Goal: Use online tool/utility: Utilize a website feature to perform a specific function

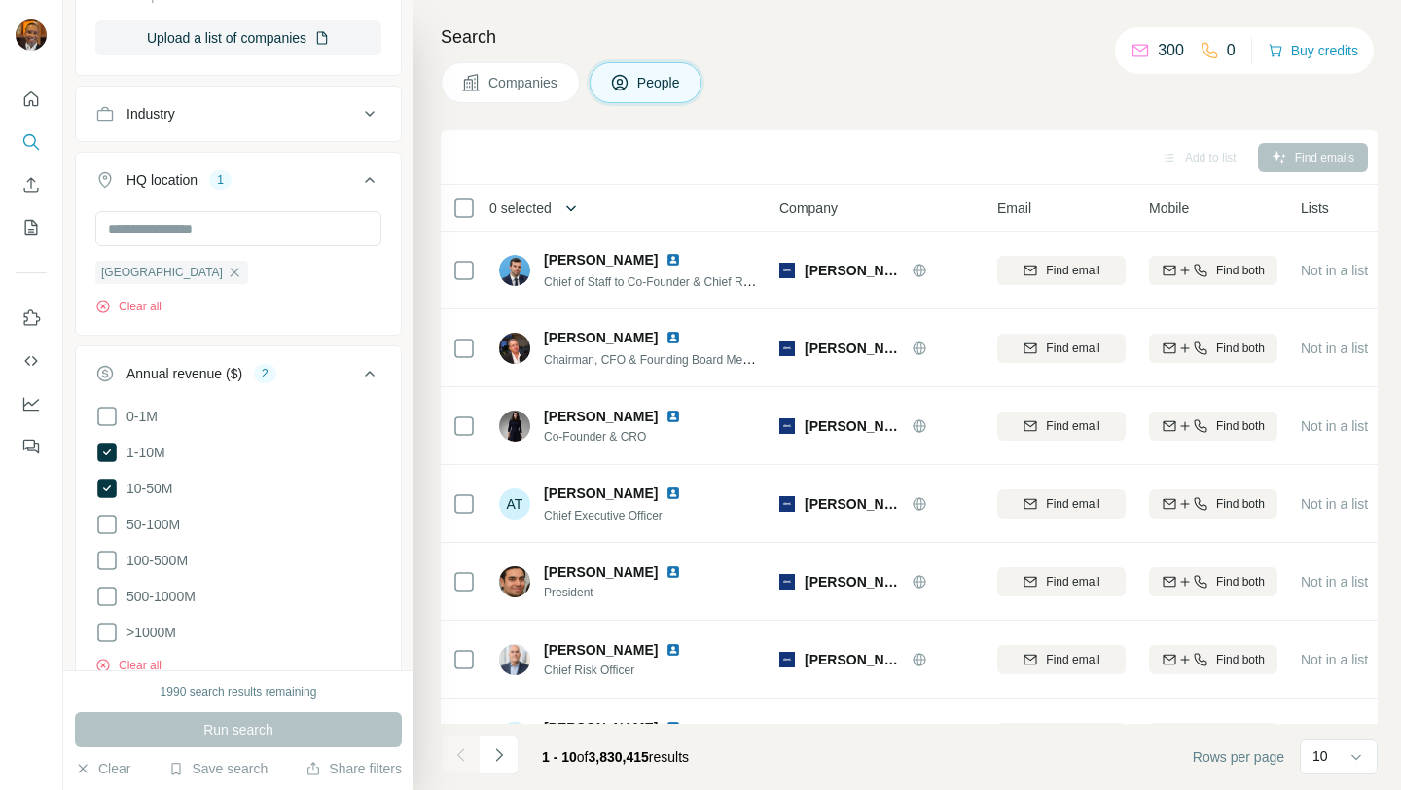
click at [573, 209] on icon "button" at bounding box center [570, 207] width 19 height 19
click at [584, 207] on icon "button" at bounding box center [579, 208] width 10 height 6
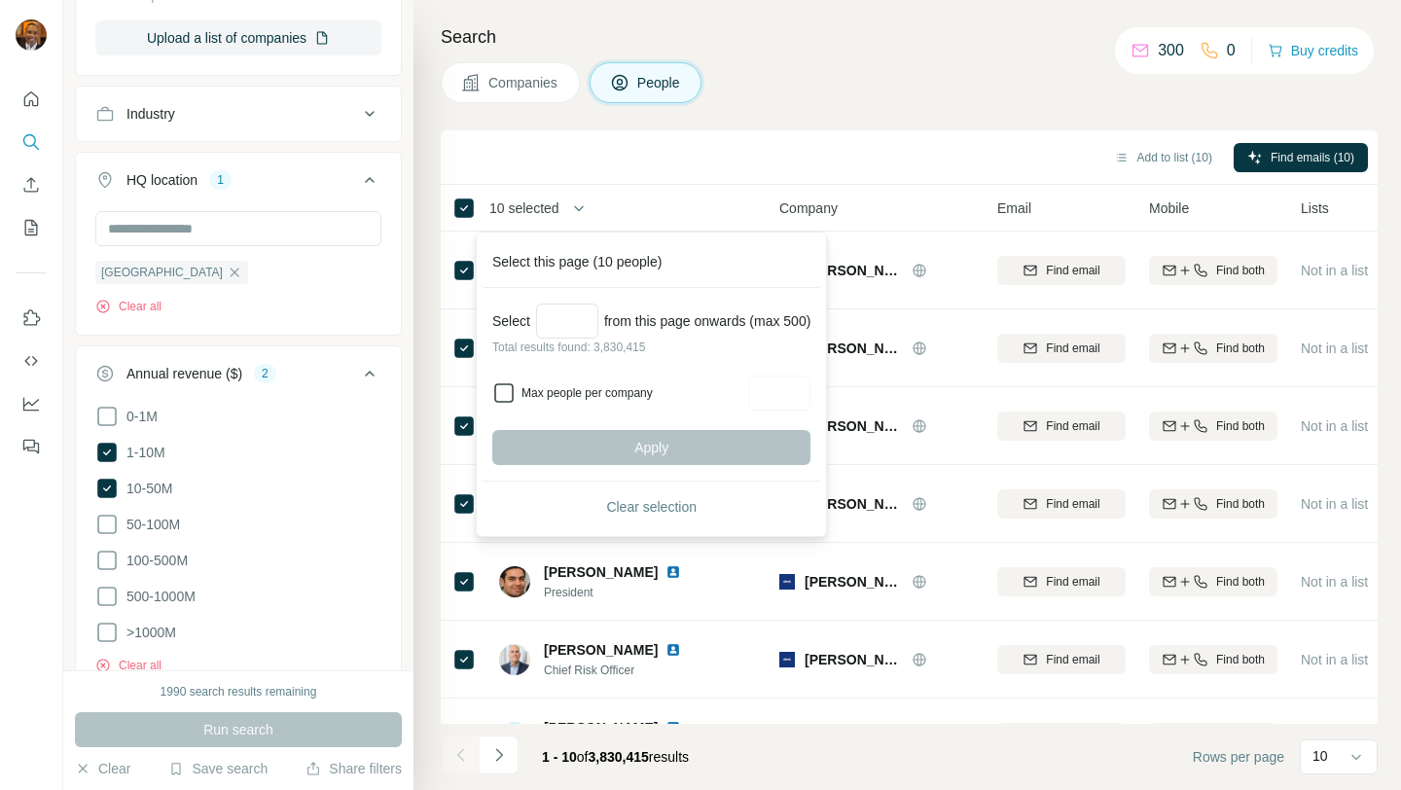
click at [514, 389] on icon at bounding box center [503, 392] width 23 height 23
click at [788, 394] on input "Max people per company" at bounding box center [779, 393] width 62 height 35
type input "*"
click at [757, 450] on div "Apply" at bounding box center [651, 447] width 318 height 35
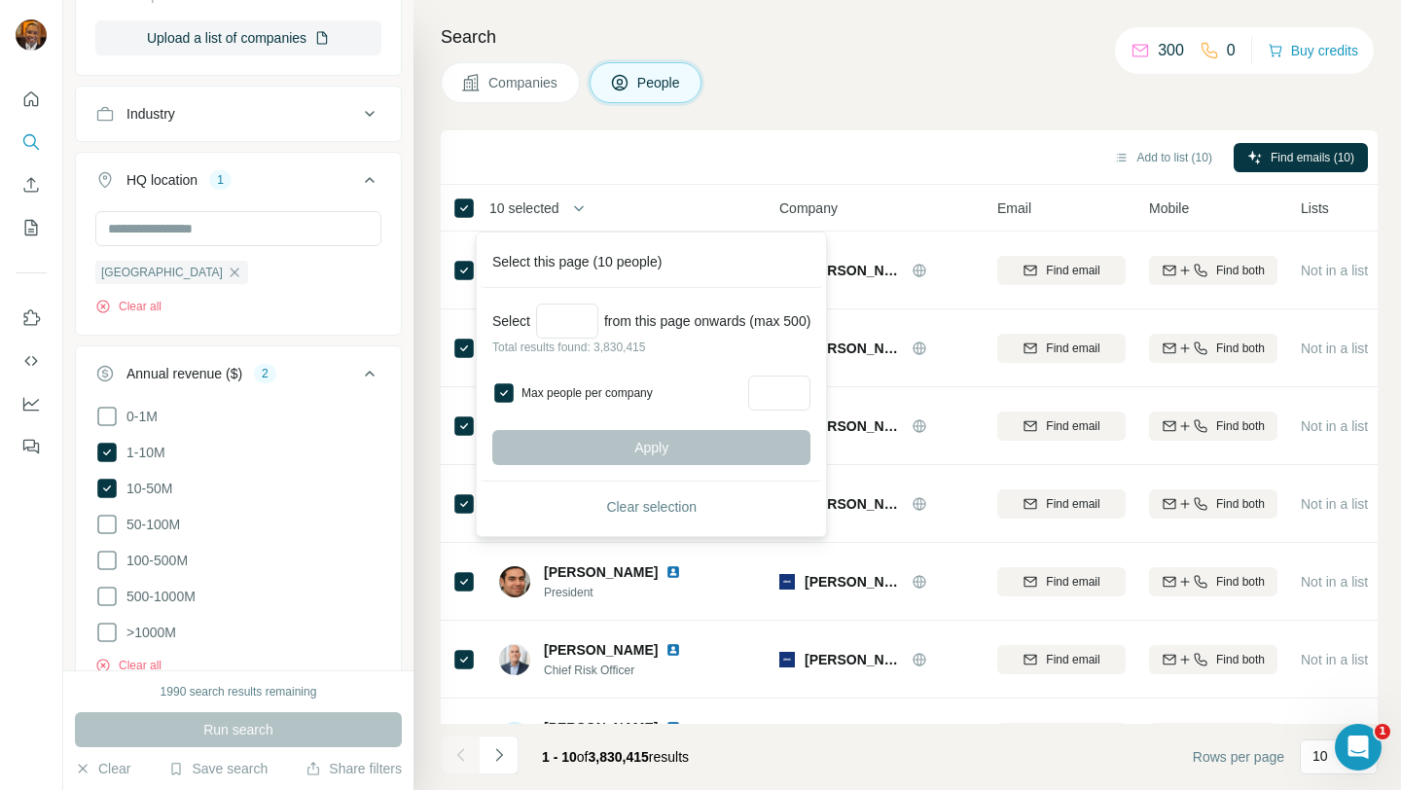
click at [757, 450] on div "Apply" at bounding box center [651, 447] width 318 height 35
click at [583, 326] on input "Select a number (up to 500)" at bounding box center [567, 321] width 62 height 35
click at [689, 448] on div "Apply" at bounding box center [651, 447] width 318 height 35
click at [911, 148] on div "Add to list (10) Find emails (10)" at bounding box center [908, 157] width 917 height 34
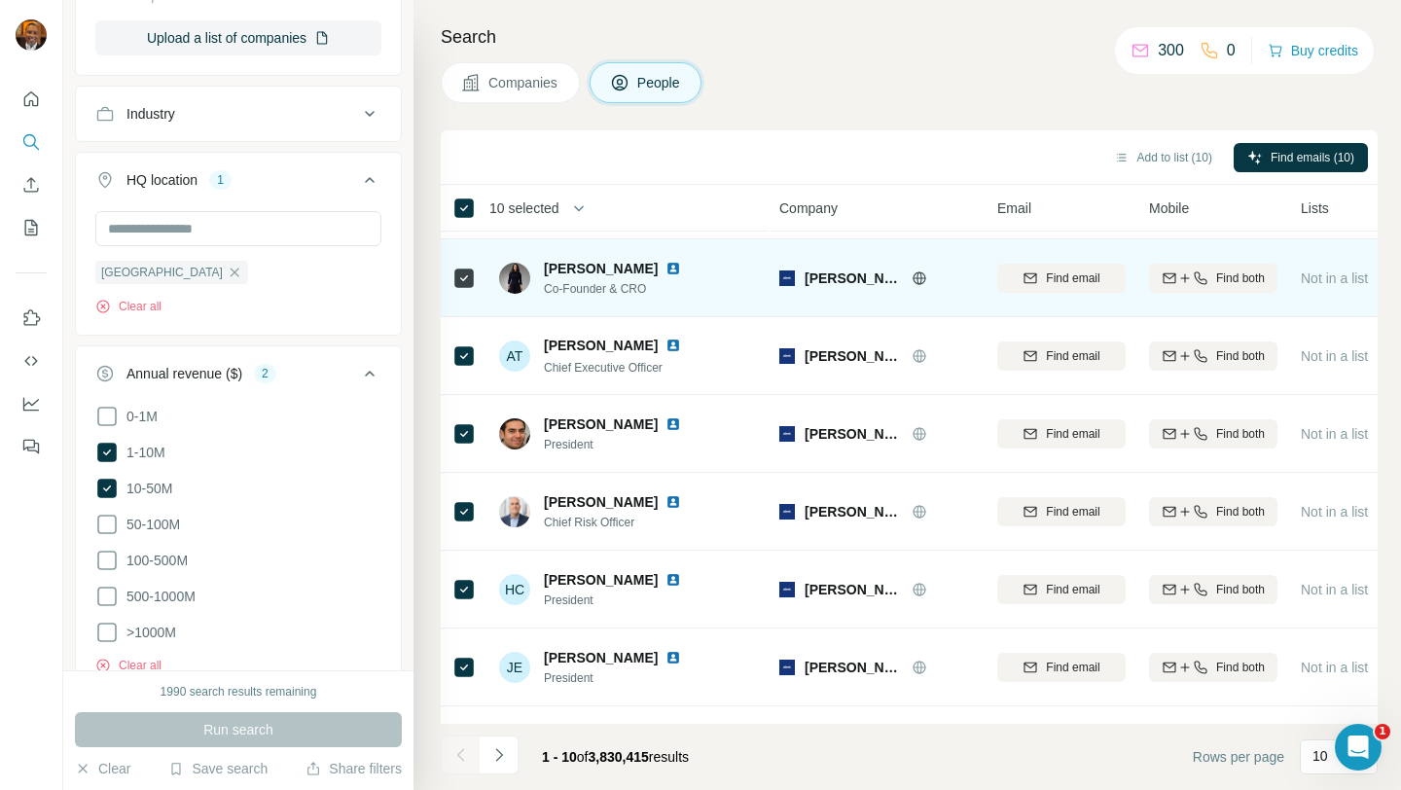
scroll to position [286, 0]
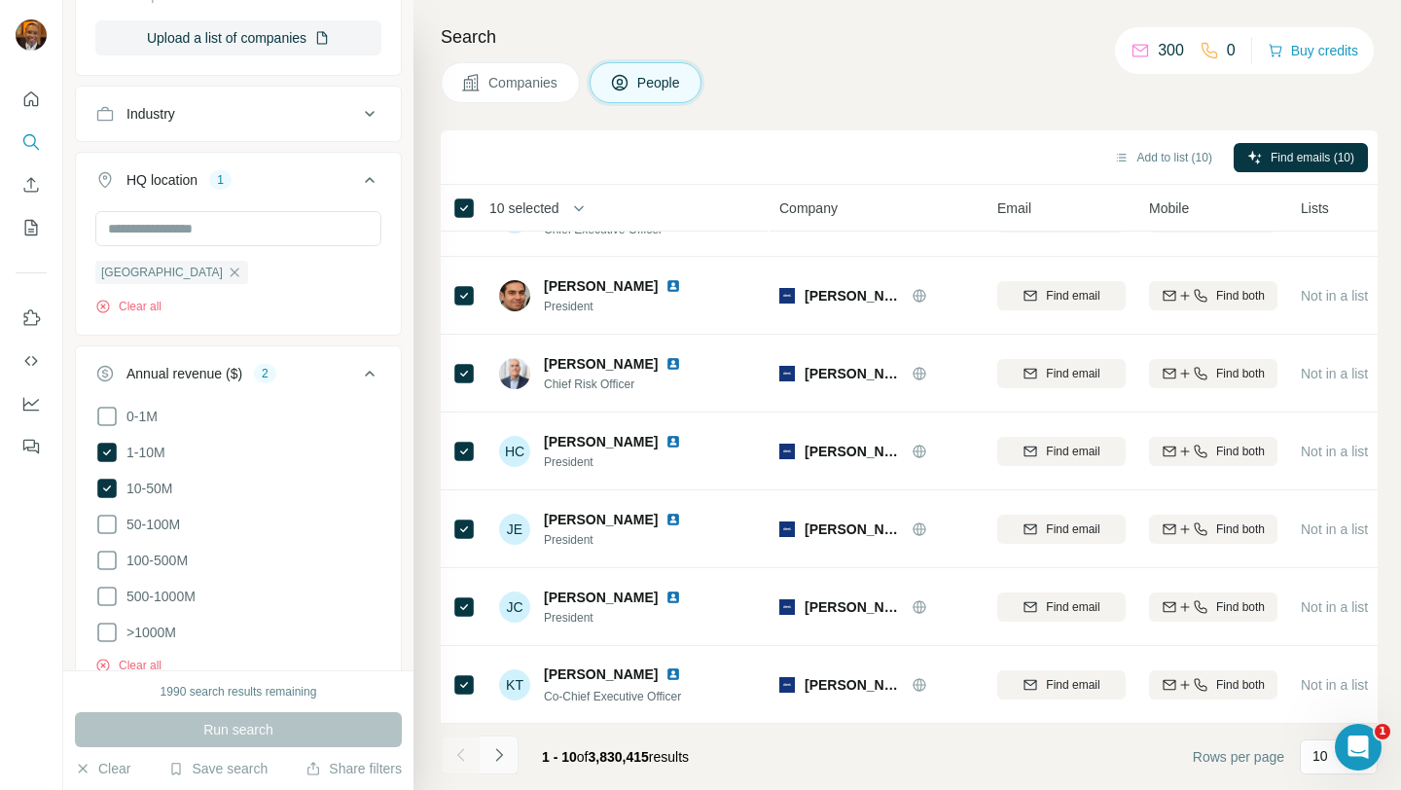
click at [512, 754] on button "Navigate to next page" at bounding box center [499, 754] width 39 height 39
click at [596, 215] on button "button" at bounding box center [578, 208] width 39 height 39
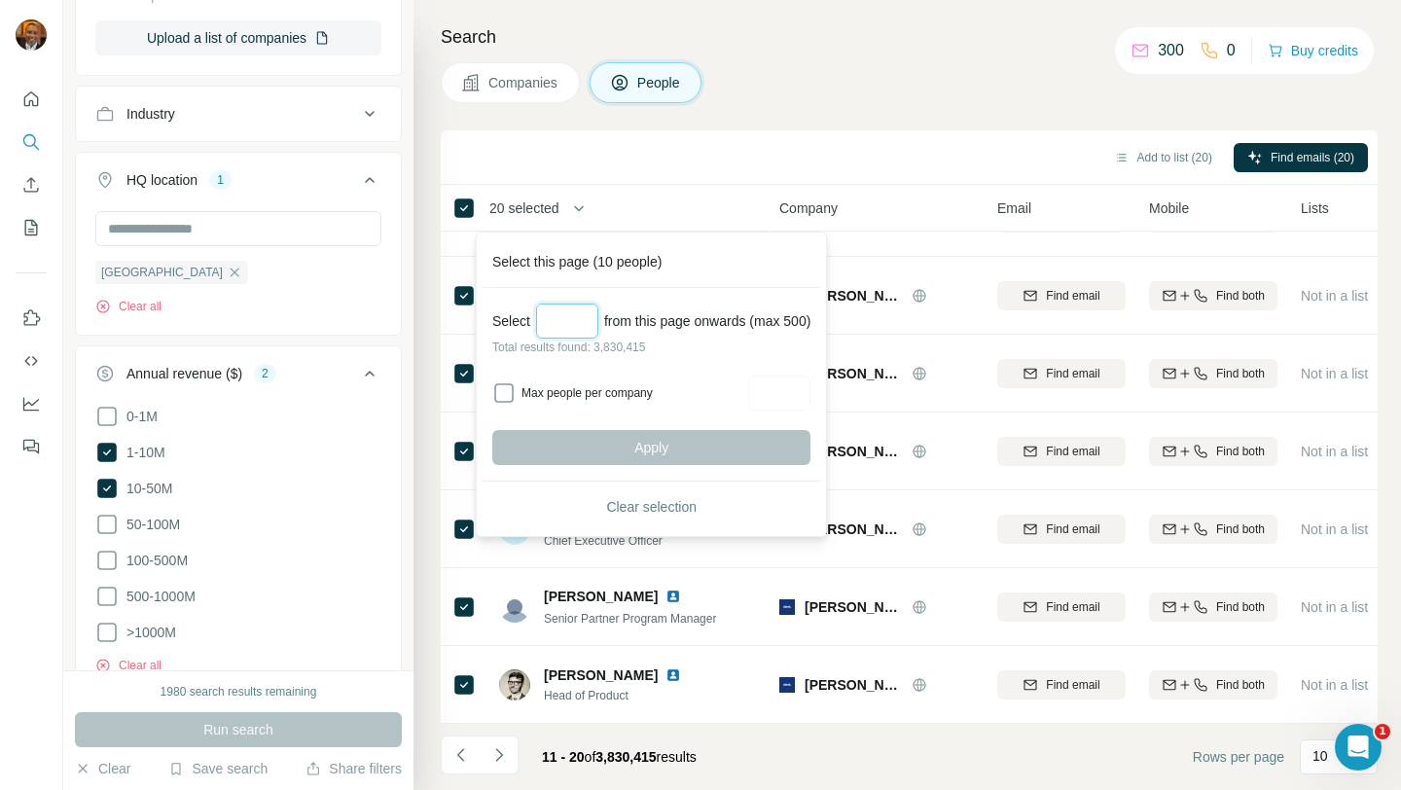
click at [580, 330] on input "Select a number (up to 500)" at bounding box center [567, 321] width 62 height 35
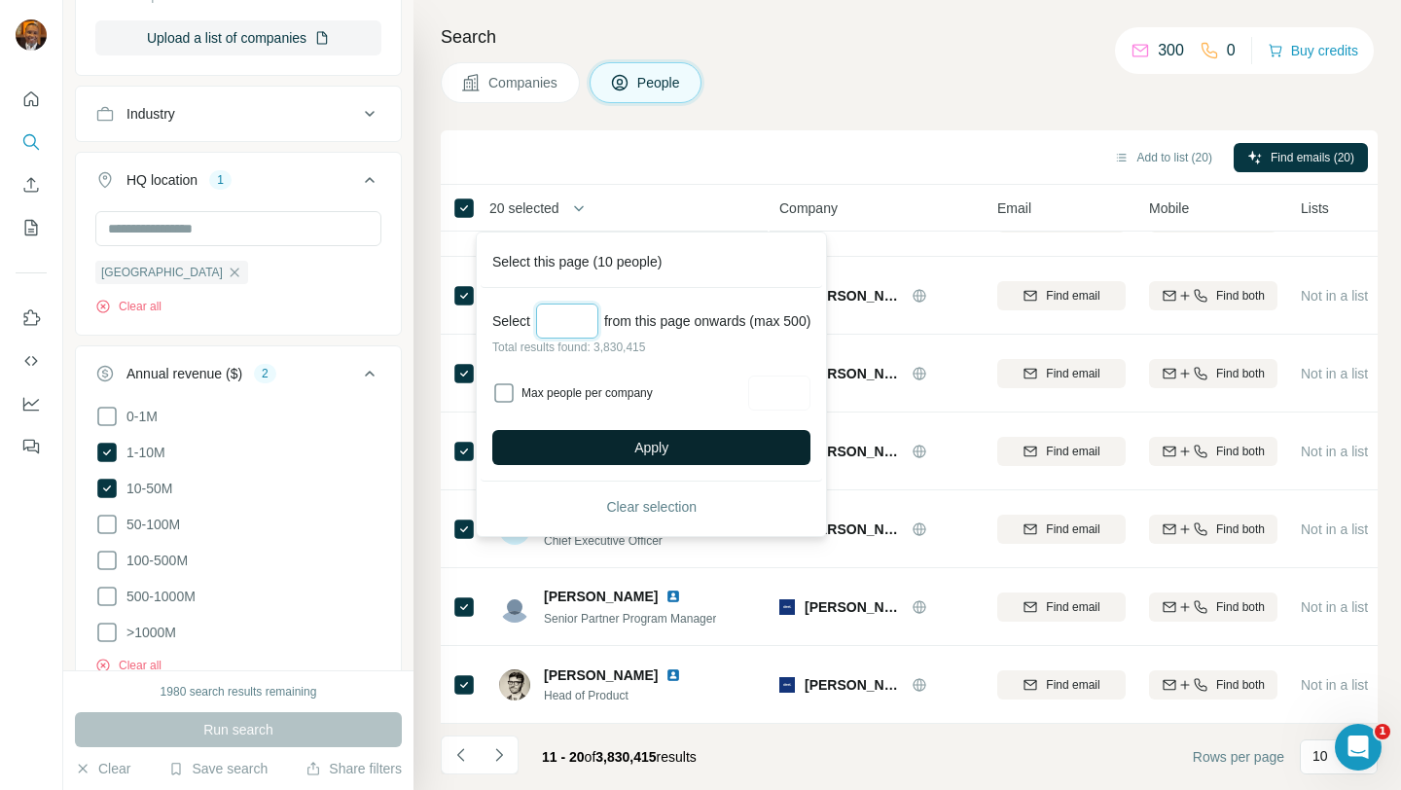
type input "***"
click at [615, 436] on button "Apply" at bounding box center [651, 447] width 318 height 35
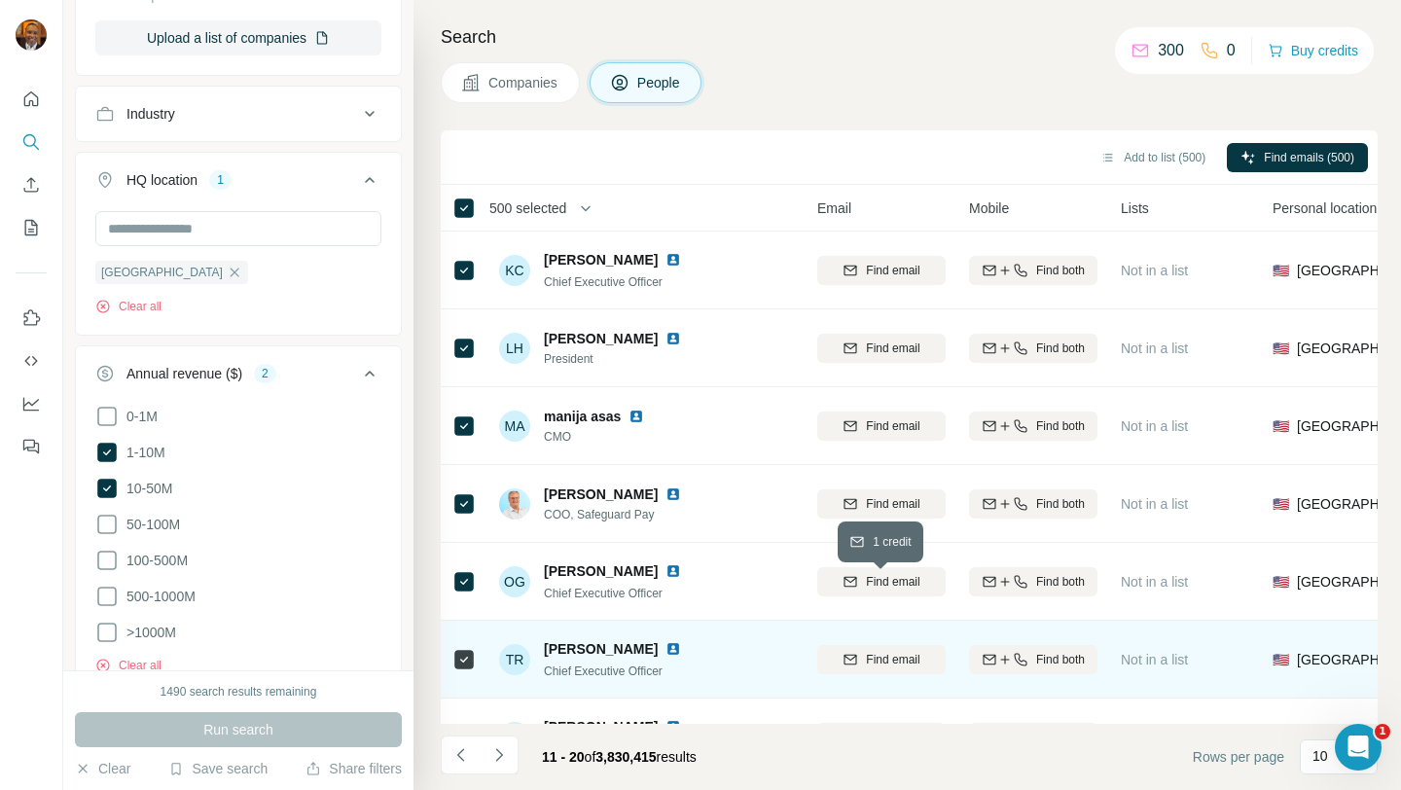
scroll to position [0, 180]
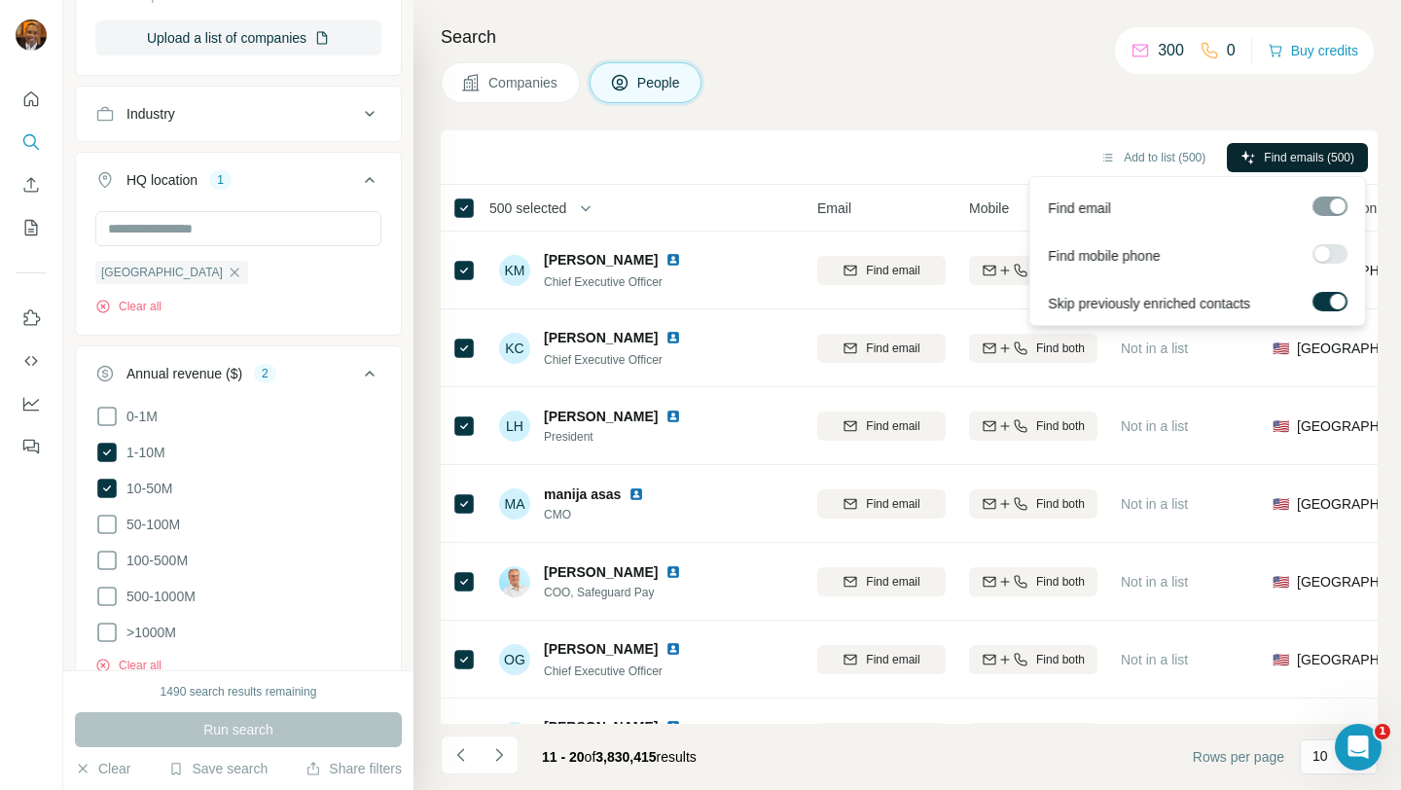
click at [1268, 161] on span "Find emails (500)" at bounding box center [1309, 158] width 90 height 18
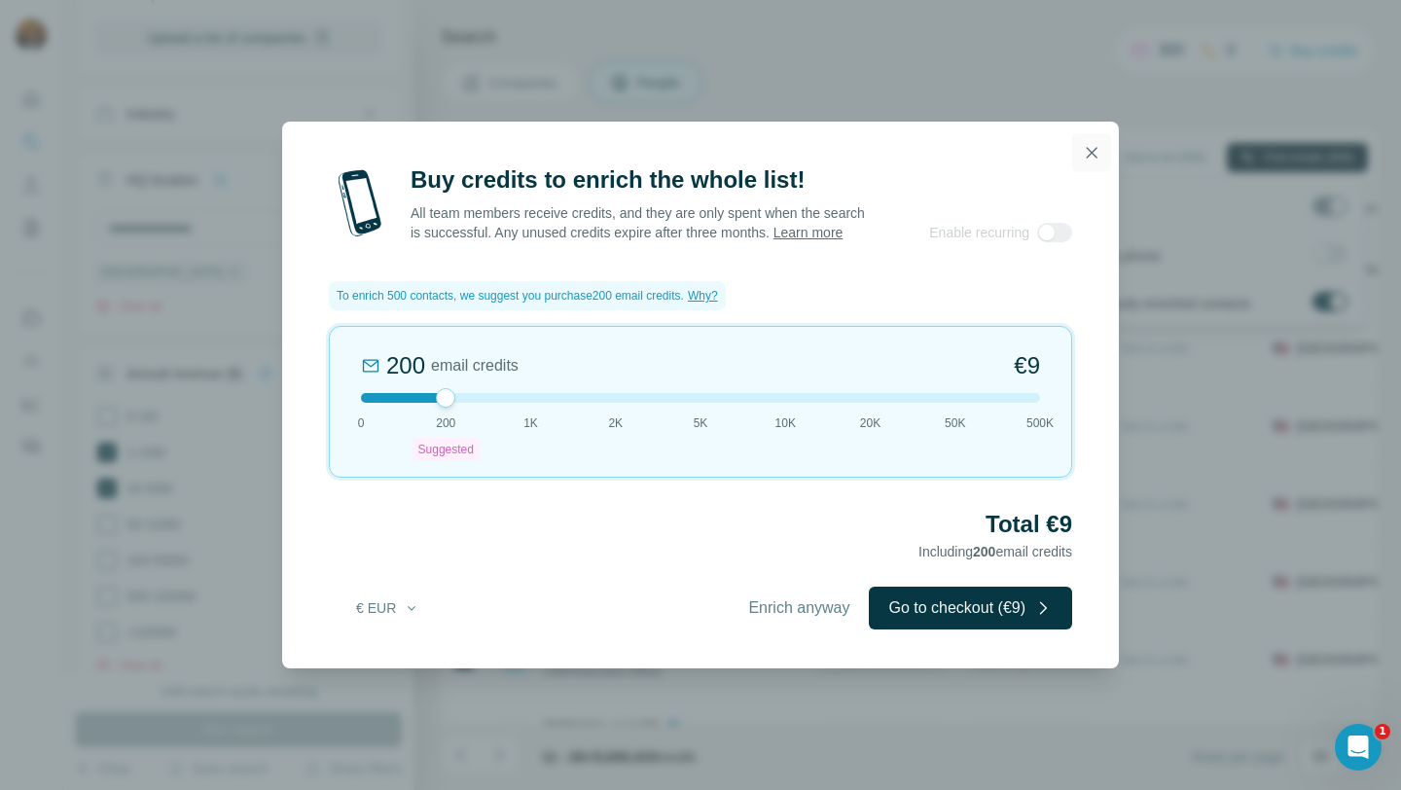
click at [1091, 143] on icon "button" at bounding box center [1091, 152] width 19 height 19
